Goal: Information Seeking & Learning: Learn about a topic

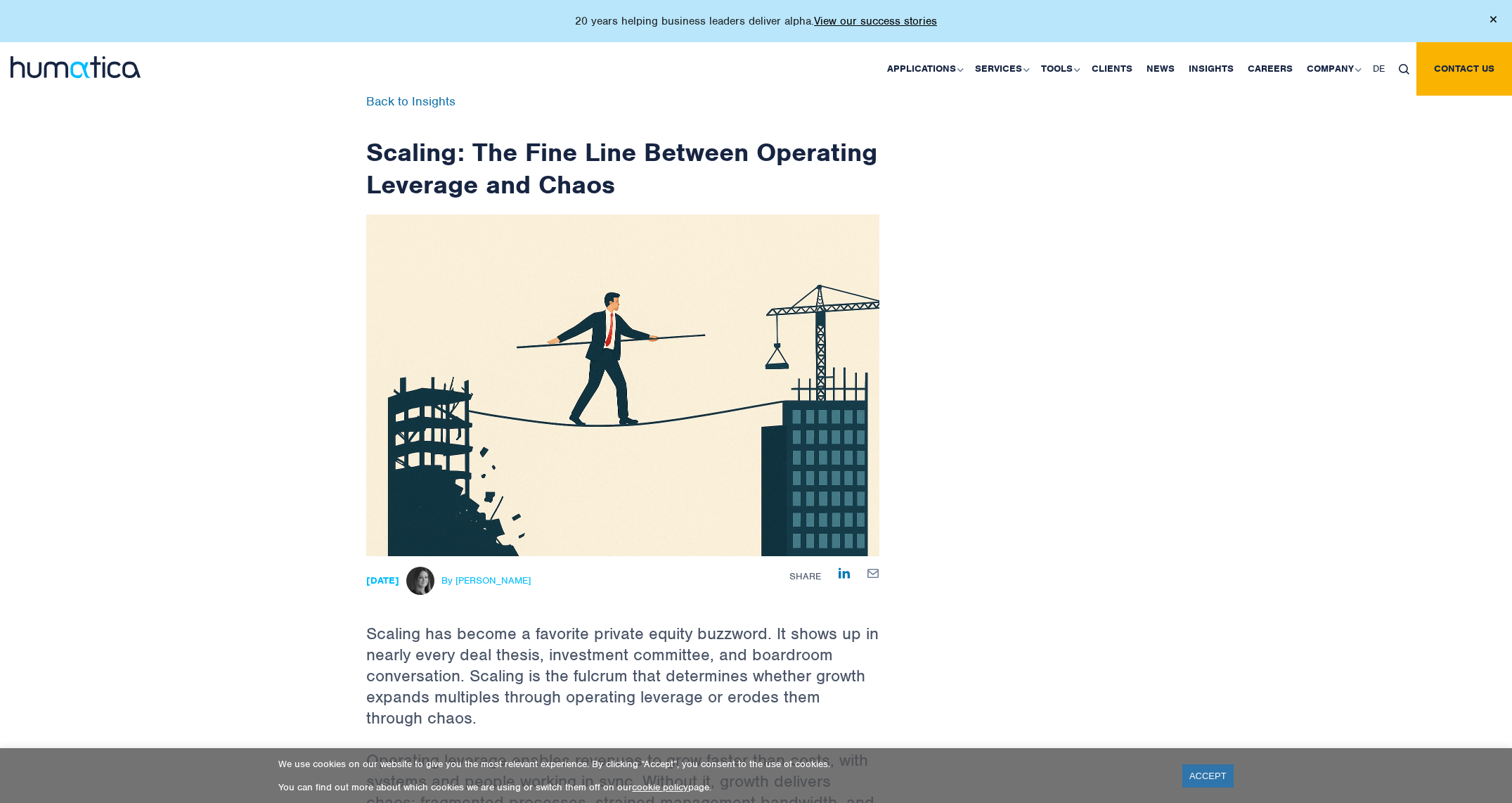
click at [50, 65] on img at bounding box center [76, 67] width 130 height 22
